Goal: Subscribe to service/newsletter

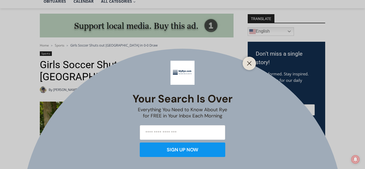
scroll to position [134, 0]
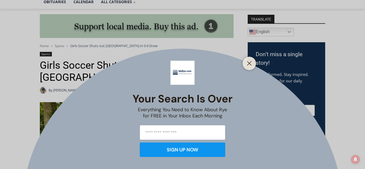
click at [183, 134] on input "email" at bounding box center [182, 132] width 85 height 15
type input "**********"
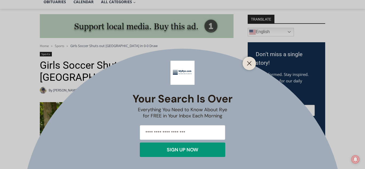
click at [182, 152] on div "SIGN UP NOW" at bounding box center [183, 149] width 32 height 5
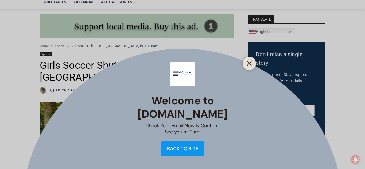
click at [251, 65] on line "Close" at bounding box center [249, 63] width 4 height 4
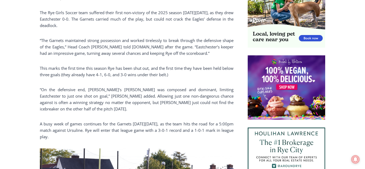
scroll to position [370, 0]
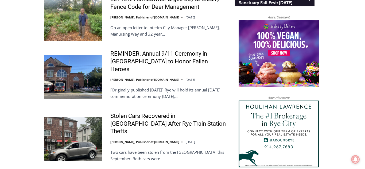
scroll to position [584, 0]
